Goal: Information Seeking & Learning: Learn about a topic

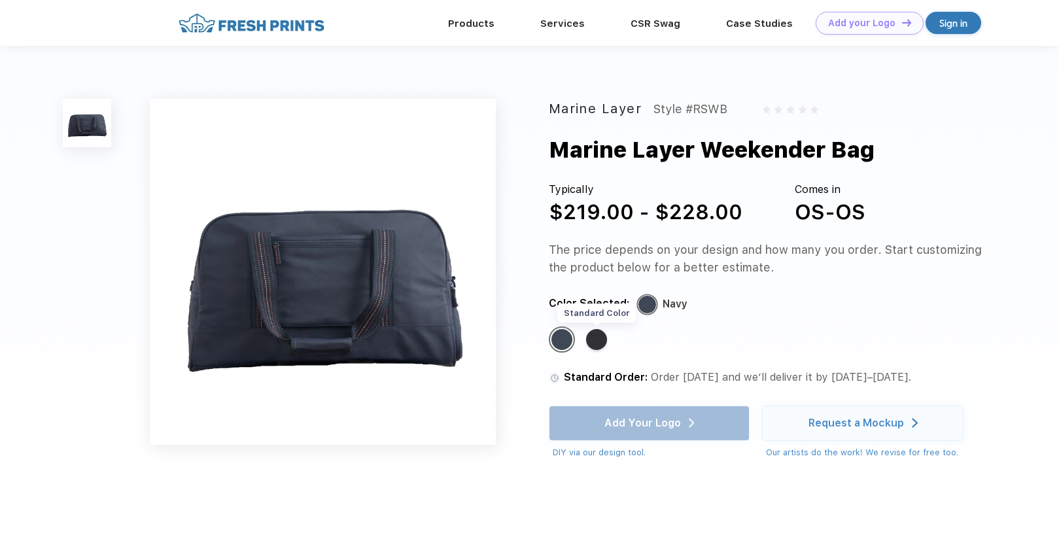
click at [597, 341] on div "Standard Color" at bounding box center [596, 339] width 21 height 21
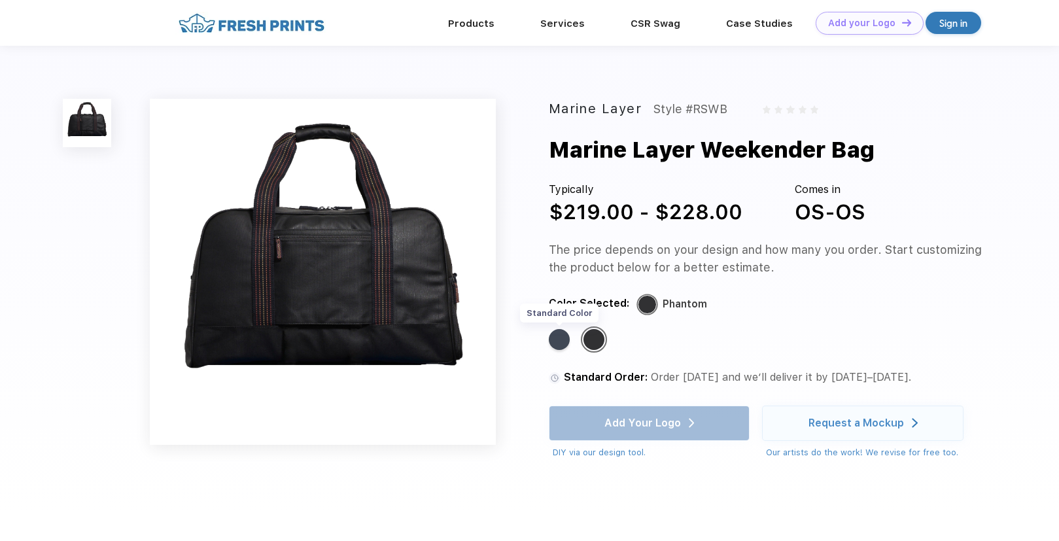
click at [560, 340] on div "Standard Color" at bounding box center [559, 339] width 21 height 21
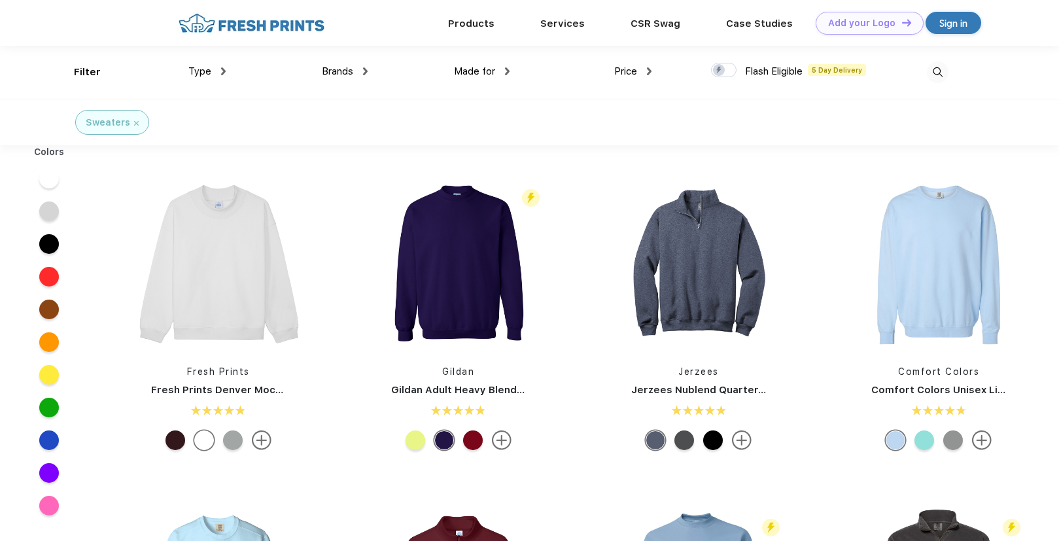
click at [330, 72] on span "Brands" at bounding box center [337, 71] width 31 height 12
click at [333, 67] on span "Brands" at bounding box center [337, 71] width 31 height 12
click at [364, 69] on img at bounding box center [365, 71] width 5 height 8
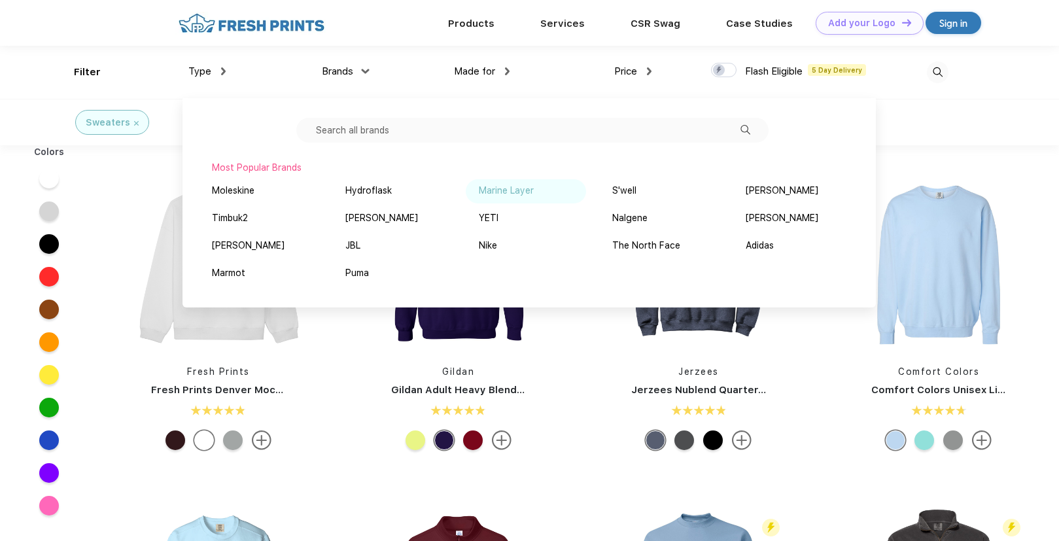
click at [503, 188] on div "Marine Layer" at bounding box center [506, 191] width 55 height 14
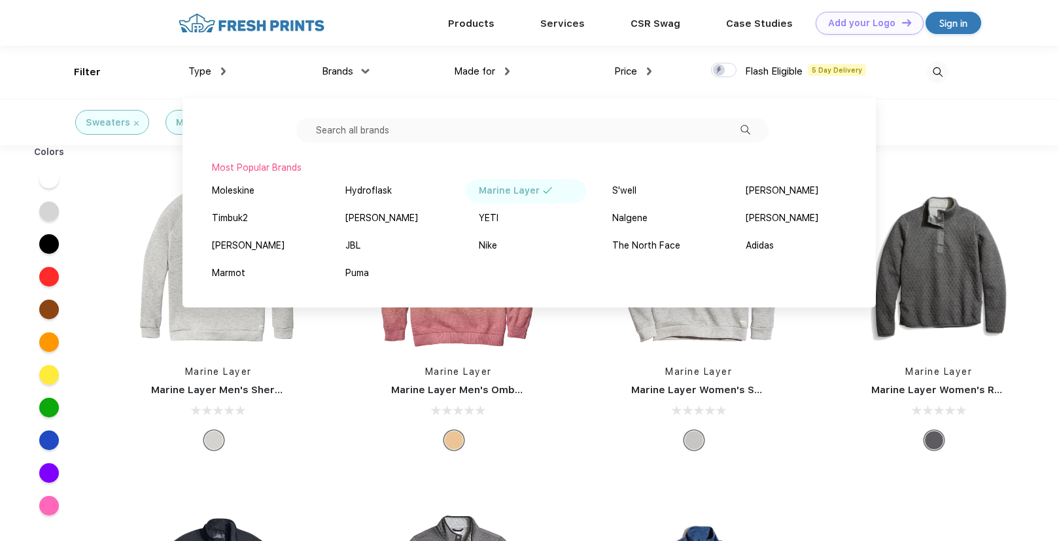
click at [610, 412] on div at bounding box center [699, 411] width 194 height 16
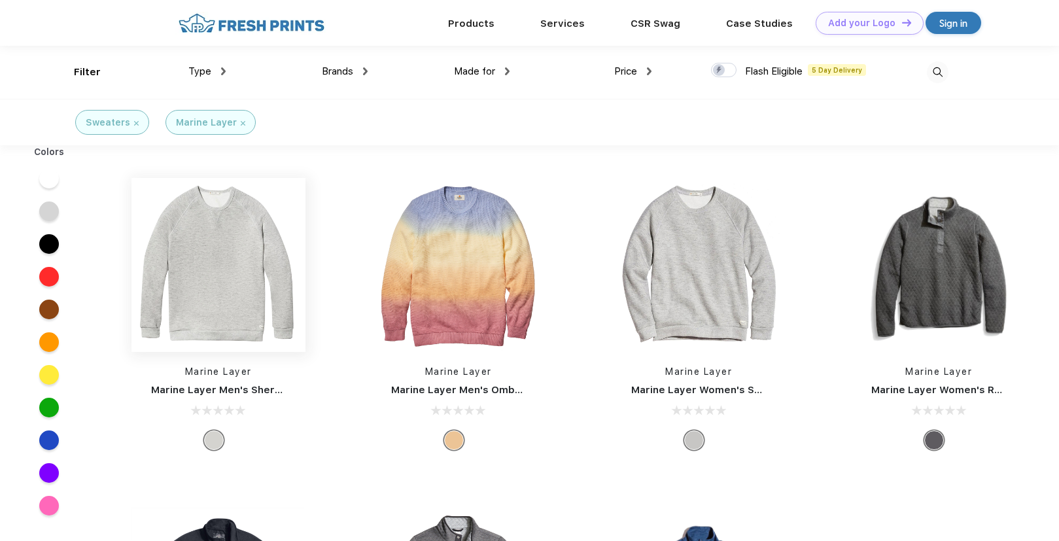
click at [219, 264] on img at bounding box center [218, 265] width 174 height 174
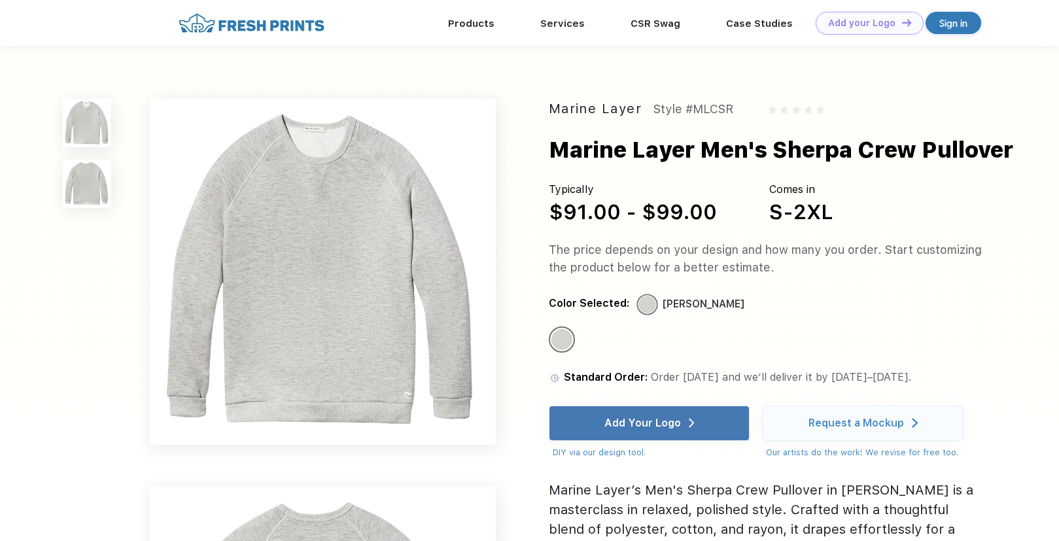
drag, startPoint x: 1033, startPoint y: 151, endPoint x: 549, endPoint y: 111, distance: 484.9
click at [549, 111] on div "Marine Layer Style #MLCSR Marine Layer Men's Sherpa Crew Pullover Typically $91…" at bounding box center [529, 460] width 1059 height 829
copy div "Marine Layer Style #MLCSR Marine Layer Men's Sherpa Crew Pullover"
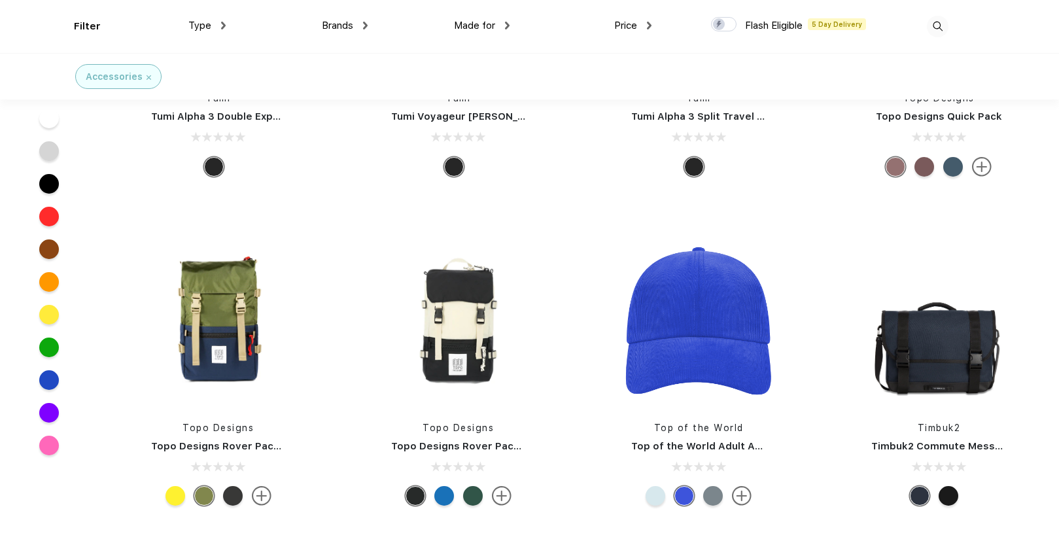
scroll to position [13414, 0]
